Goal: Communication & Community: Answer question/provide support

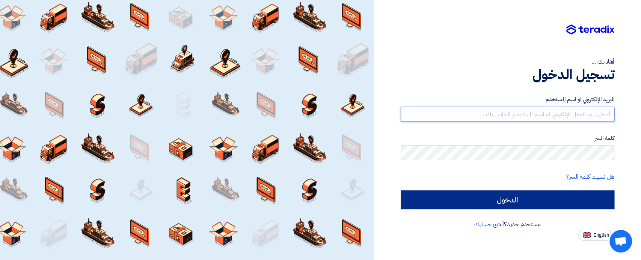
type input "[EMAIL_ADDRESS][DOMAIN_NAME]"
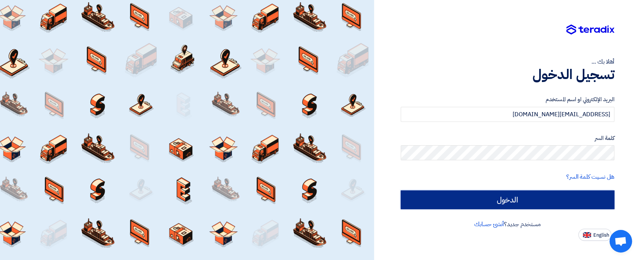
click at [541, 203] on input "الدخول" at bounding box center [508, 199] width 214 height 19
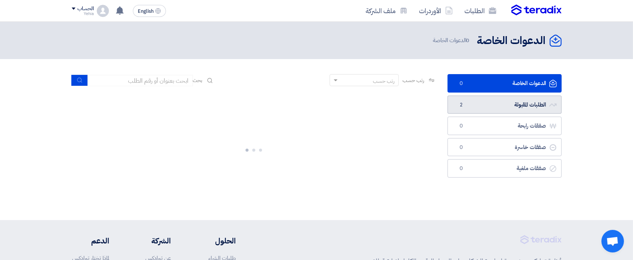
click at [522, 103] on link "الطلبات المقبولة الطلبات المقبولة 2" at bounding box center [505, 104] width 114 height 18
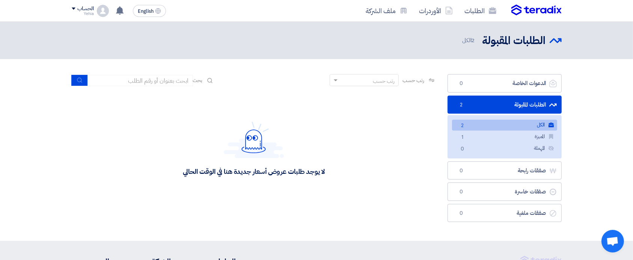
click at [517, 127] on link "الكل الكل 2" at bounding box center [504, 124] width 105 height 11
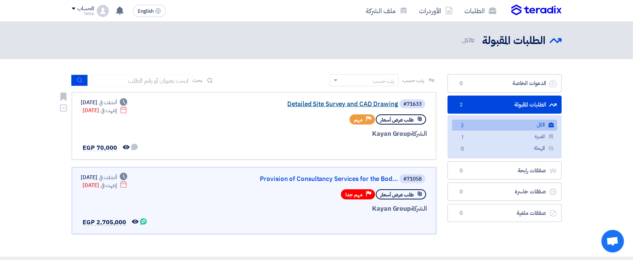
click at [334, 103] on link "Detailed Site Survey and CAD Drawing" at bounding box center [323, 104] width 150 height 7
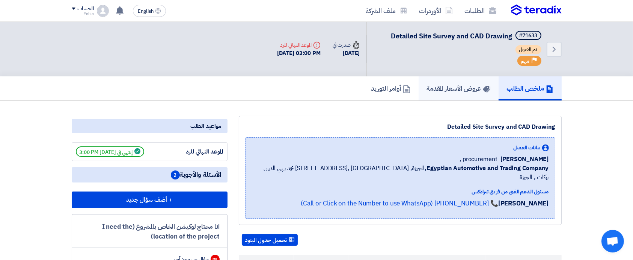
click at [470, 86] on h5 "عروض الأسعار المقدمة" at bounding box center [458, 88] width 63 height 9
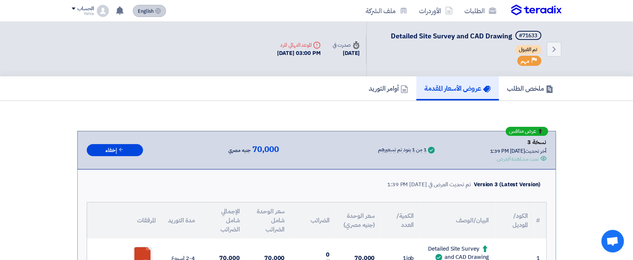
click at [152, 12] on span "English" at bounding box center [146, 11] width 16 height 5
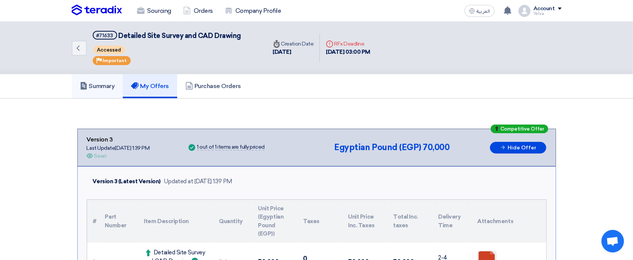
click at [105, 79] on link "Summary" at bounding box center [97, 86] width 51 height 24
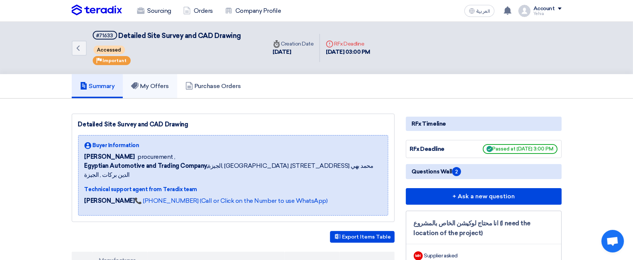
click at [146, 85] on h5 "My Offers" at bounding box center [150, 86] width 38 height 8
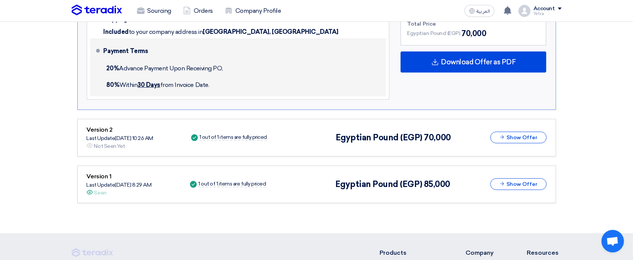
scroll to position [361, 0]
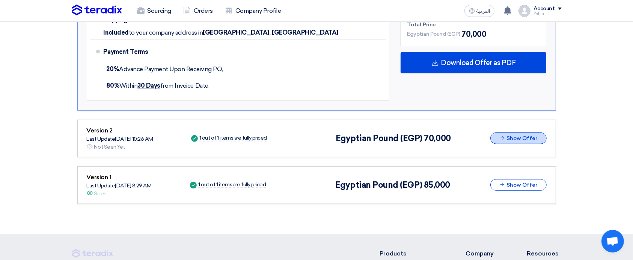
click at [522, 137] on button "Show Offer" at bounding box center [519, 138] width 56 height 12
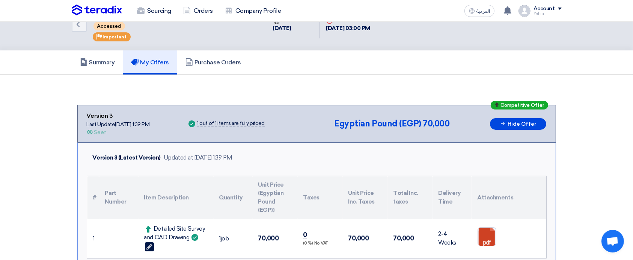
scroll to position [0, 0]
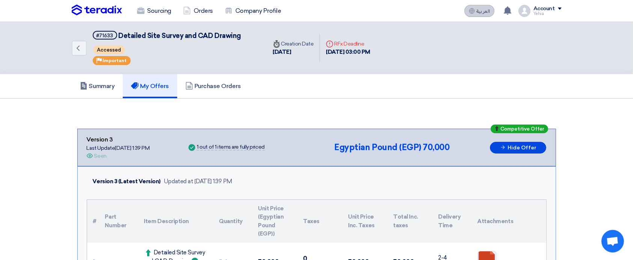
click at [478, 9] on span "العربية" at bounding box center [484, 11] width 14 height 5
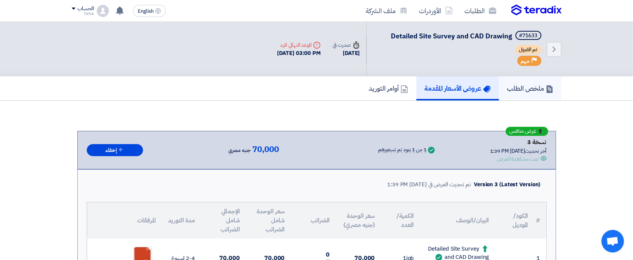
click at [529, 94] on link "ملخص الطلب" at bounding box center [530, 88] width 63 height 24
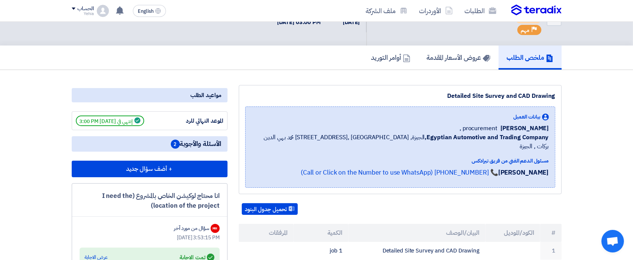
scroll to position [30, 0]
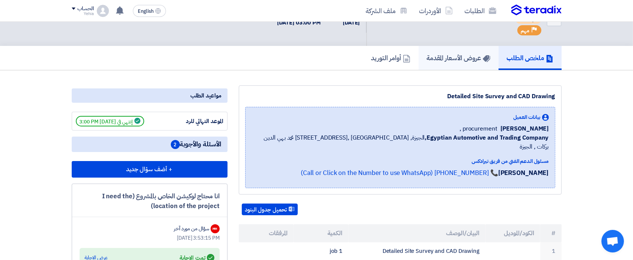
click at [467, 64] on link "عروض الأسعار المقدمة" at bounding box center [459, 58] width 80 height 24
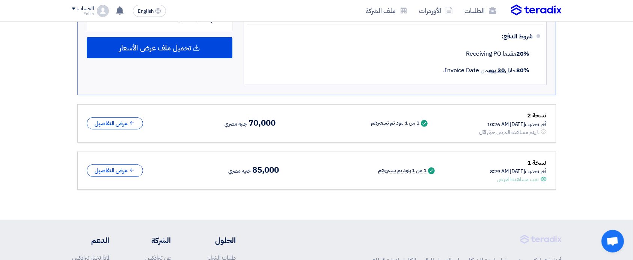
scroll to position [373, 0]
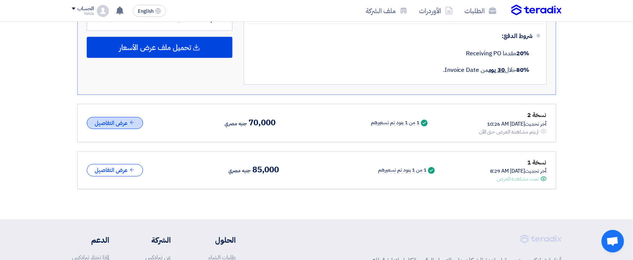
click at [106, 119] on button "عرض التفاصيل" at bounding box center [115, 123] width 56 height 12
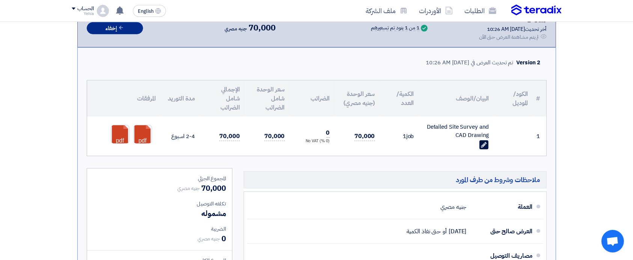
scroll to position [468, 0]
click at [482, 144] on use at bounding box center [484, 144] width 6 height 6
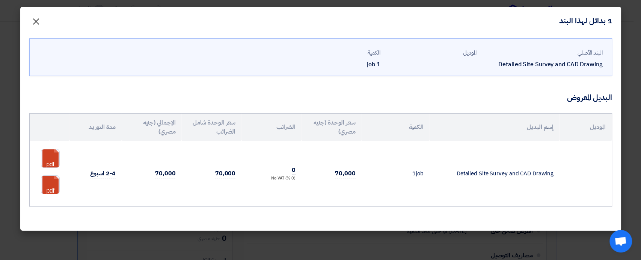
click at [33, 20] on span "×" at bounding box center [36, 21] width 9 height 23
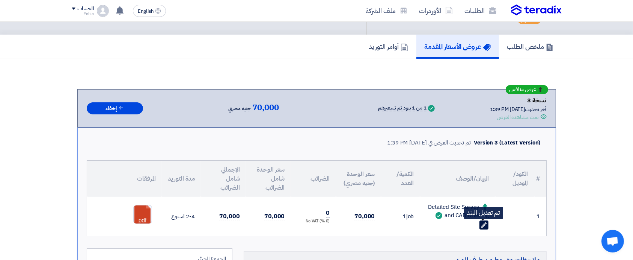
scroll to position [39, 0]
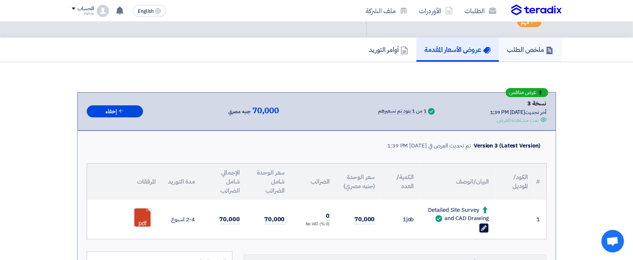
click at [531, 47] on h5 "ملخص الطلب" at bounding box center [531, 49] width 46 height 9
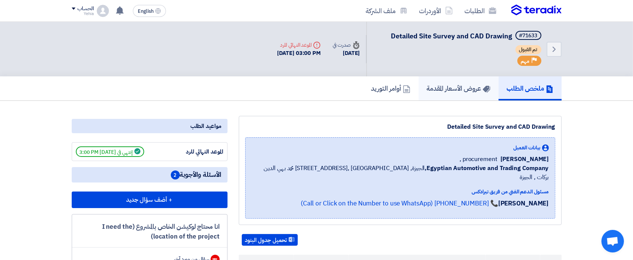
click at [464, 92] on h5 "عروض الأسعار المقدمة" at bounding box center [458, 88] width 63 height 9
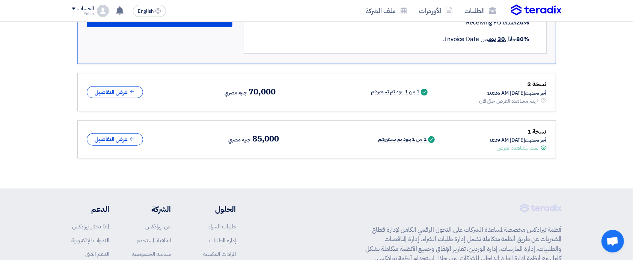
scroll to position [404, 0]
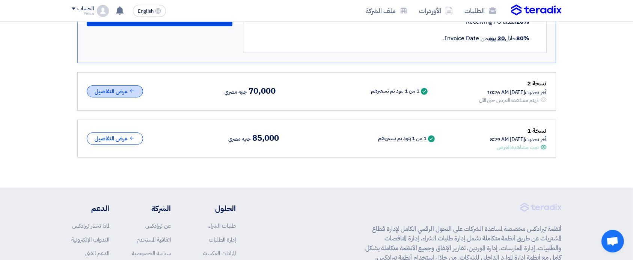
click at [121, 86] on button "عرض التفاصيل" at bounding box center [115, 91] width 56 height 12
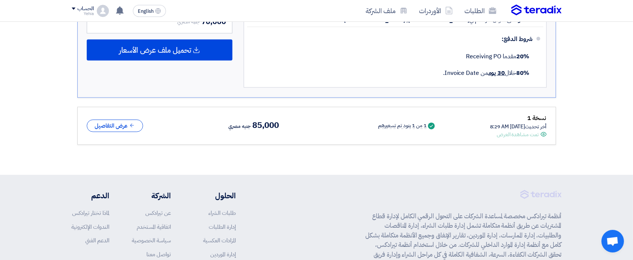
scroll to position [717, 0]
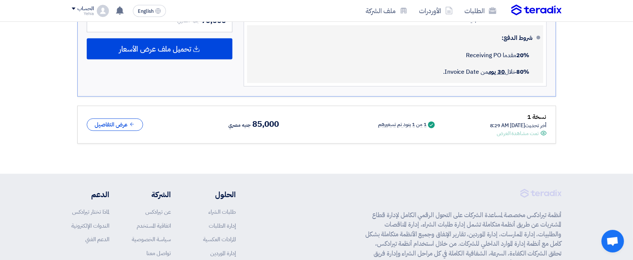
click at [400, 57] on div "20% مقدما Receiving PO" at bounding box center [393, 55] width 280 height 17
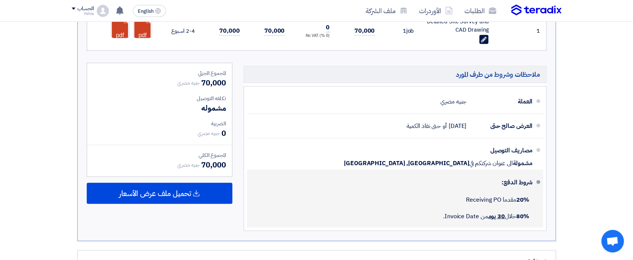
scroll to position [571, 0]
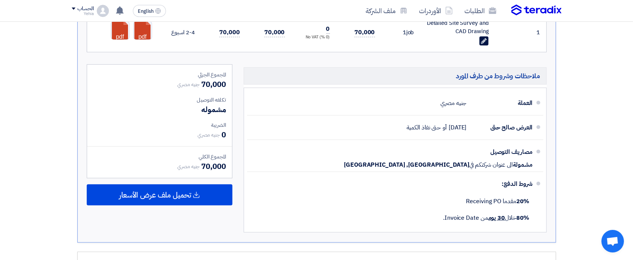
click at [420, 83] on h5 "ملاحظات وشروط من طرف المورد" at bounding box center [395, 75] width 303 height 17
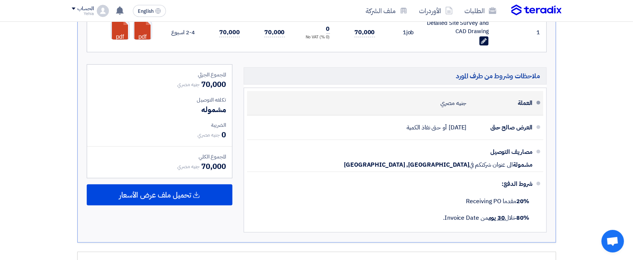
click at [415, 101] on div "العملة جنيه مصري" at bounding box center [393, 103] width 280 height 18
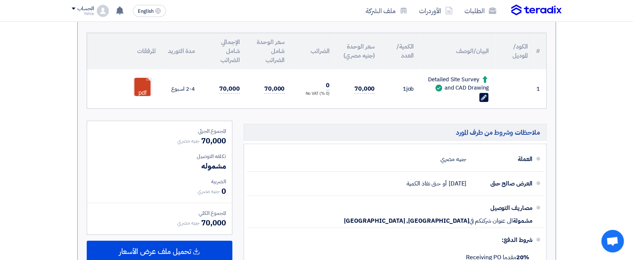
scroll to position [0, 0]
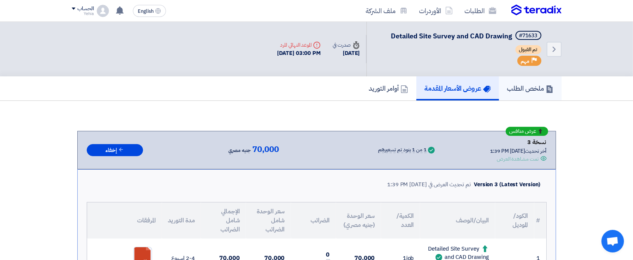
click at [523, 86] on h5 "ملخص الطلب" at bounding box center [531, 88] width 46 height 9
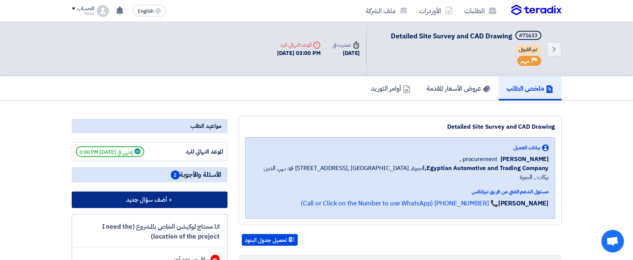
click at [166, 199] on button "+ أضف سؤال جديد" at bounding box center [150, 199] width 156 height 17
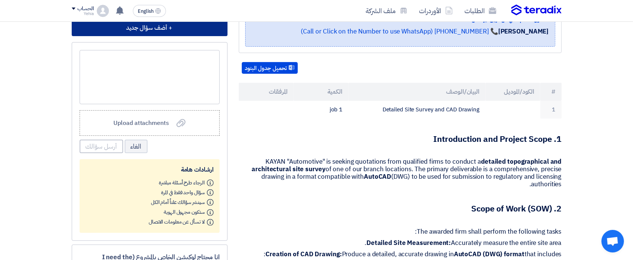
scroll to position [173, 0]
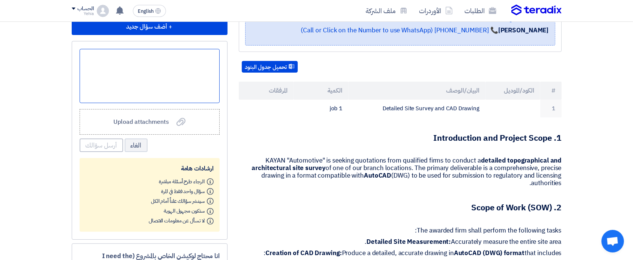
click at [166, 61] on div at bounding box center [150, 76] width 140 height 54
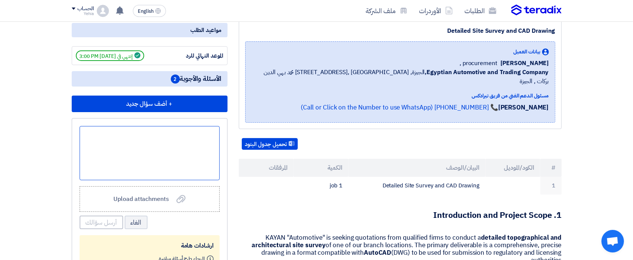
scroll to position [0, 0]
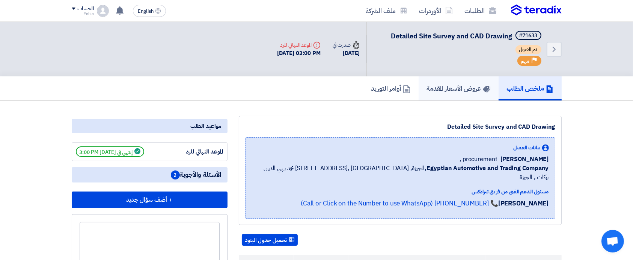
click at [446, 92] on h5 "عروض الأسعار المقدمة" at bounding box center [458, 88] width 63 height 9
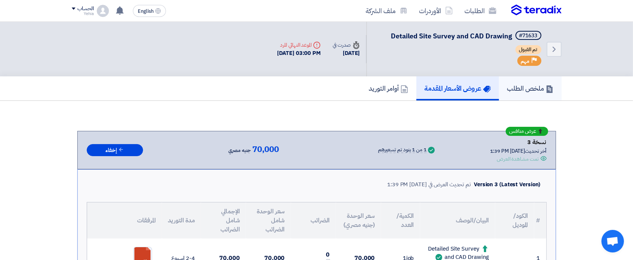
click at [523, 89] on h5 "ملخص الطلب" at bounding box center [531, 88] width 46 height 9
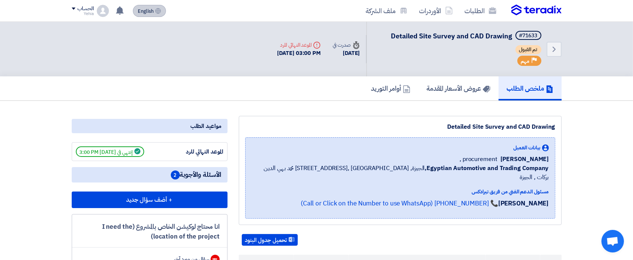
click at [149, 13] on span "English" at bounding box center [146, 11] width 16 height 5
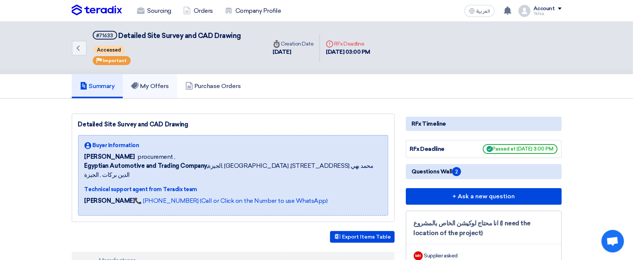
click at [147, 88] on h5 "My Offers" at bounding box center [150, 86] width 38 height 8
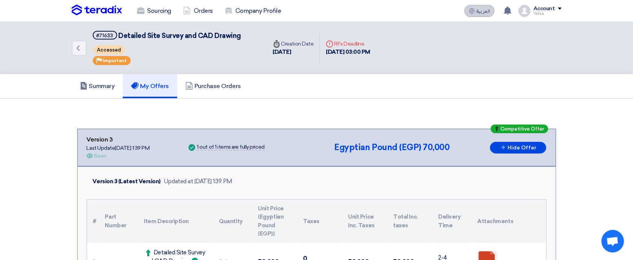
click at [478, 13] on span "العربية" at bounding box center [484, 11] width 14 height 5
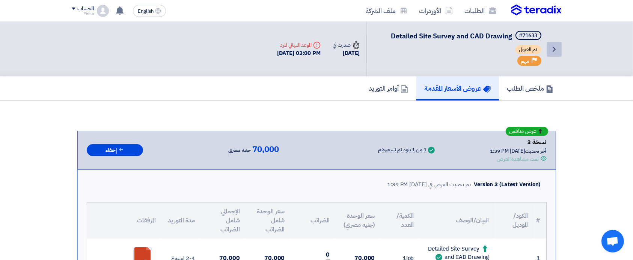
click at [556, 48] on icon "Back" at bounding box center [554, 49] width 9 height 9
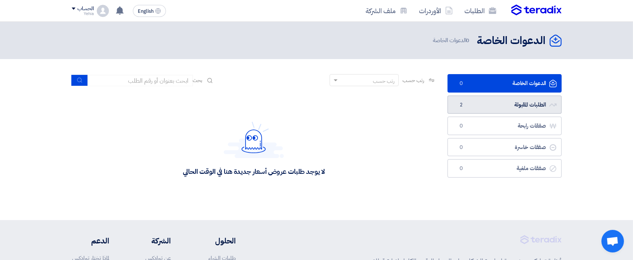
click at [522, 104] on link "الطلبات المقبولة الطلبات المقبولة 2" at bounding box center [505, 104] width 114 height 18
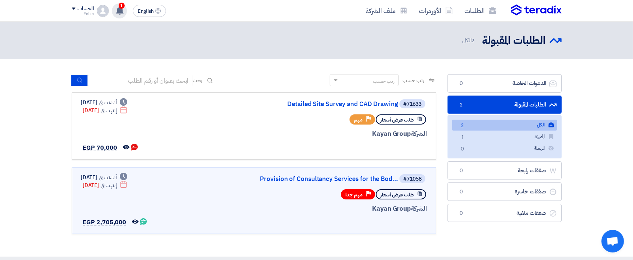
click at [117, 9] on use at bounding box center [120, 10] width 8 height 8
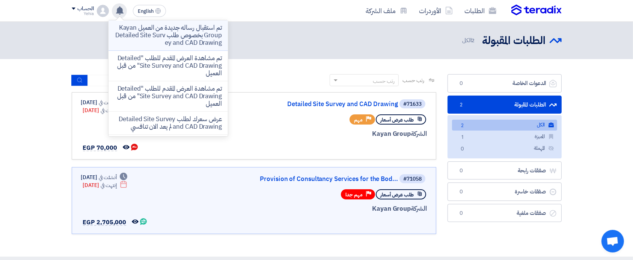
click at [163, 35] on p "تم استقبال رساله جديدة من العميل Kayan Group بخصوص طلب Detailed Site Survey and…" at bounding box center [168, 35] width 107 height 23
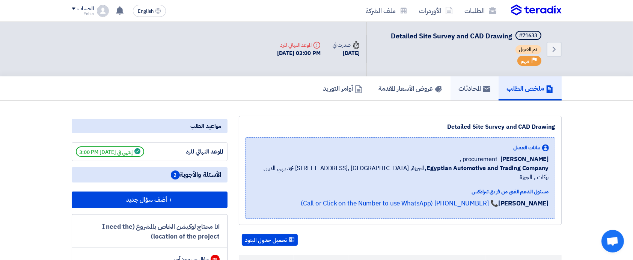
click at [458, 94] on link "المحادثات" at bounding box center [475, 88] width 48 height 24
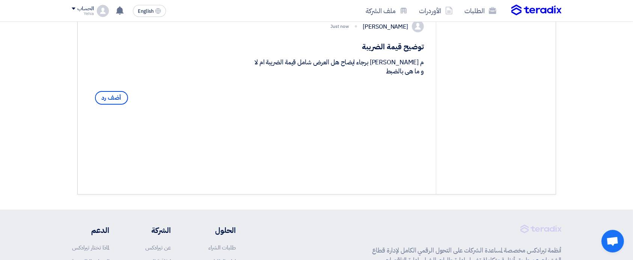
scroll to position [133, 0]
click at [116, 104] on span "أضف رد" at bounding box center [111, 98] width 33 height 14
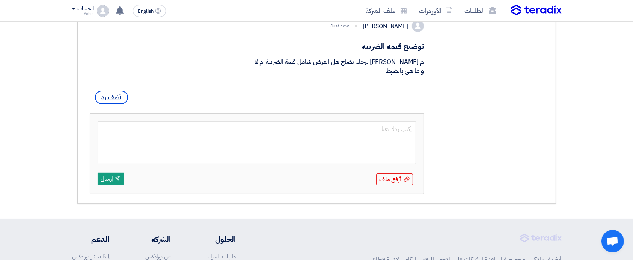
click at [116, 104] on span "أضف رد" at bounding box center [111, 98] width 33 height 14
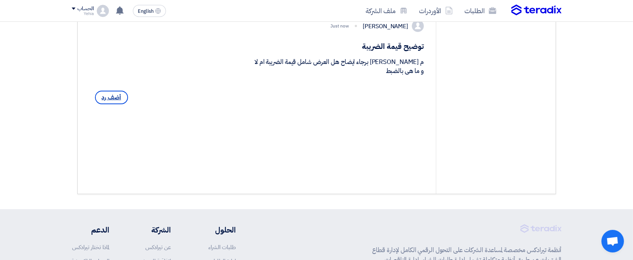
click at [116, 104] on span "أضف رد" at bounding box center [111, 98] width 33 height 14
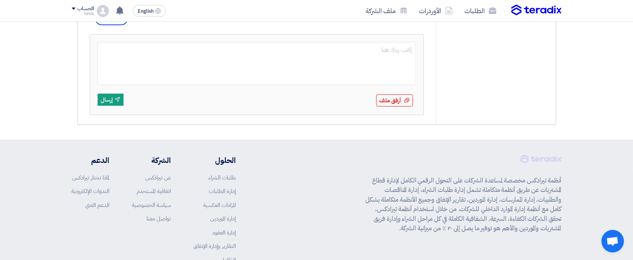
scroll to position [211, 0]
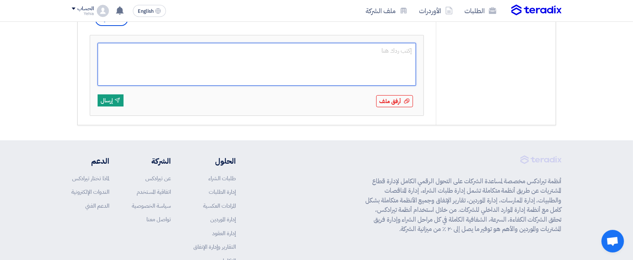
click at [258, 85] on textarea at bounding box center [257, 64] width 319 height 43
type textarea "h"
type textarea "اجمالى العرض"
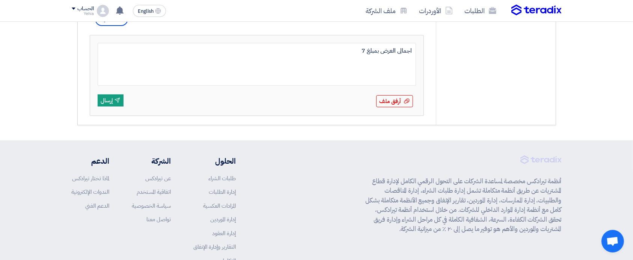
type textarea "اجمالى العرض بمبلغ"
type textarea "اجمالى العرض بمبلغ 70.000 سبعون الف جنيها مصرى شامل قي"
type textarea "اجمالى العرض بمبلغ 70.000 سبعون الف جنيها مصرى شامل قيمه الضريبه 10 %"
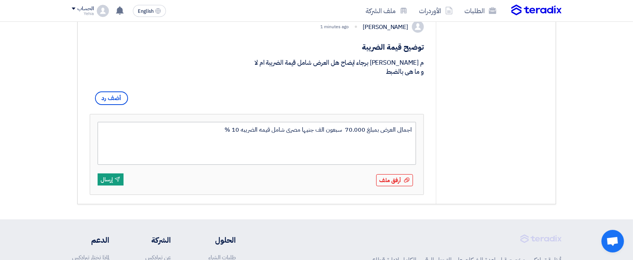
scroll to position [128, 0]
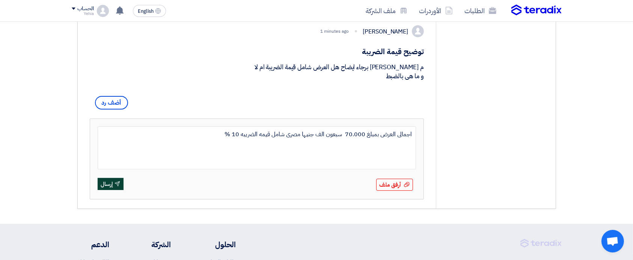
click at [114, 187] on button "Send إرسال" at bounding box center [111, 184] width 26 height 12
